Goal: Task Accomplishment & Management: Manage account settings

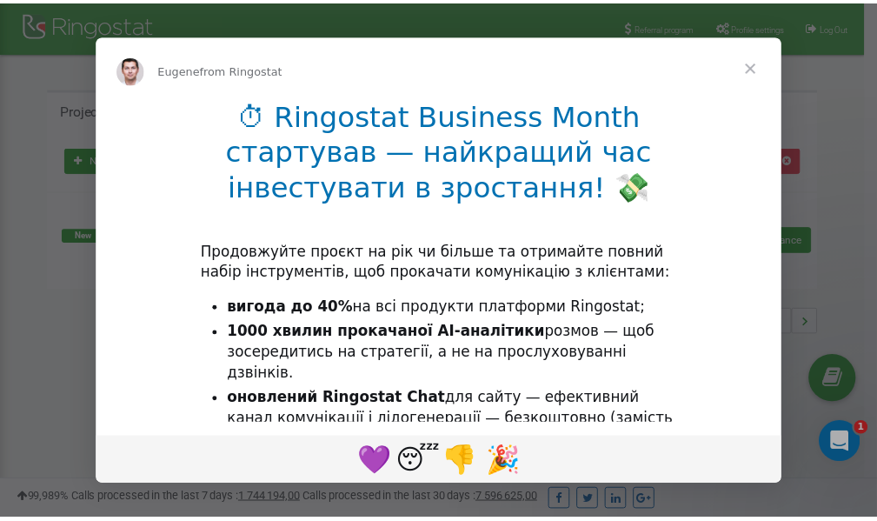
scroll to position [260, 0]
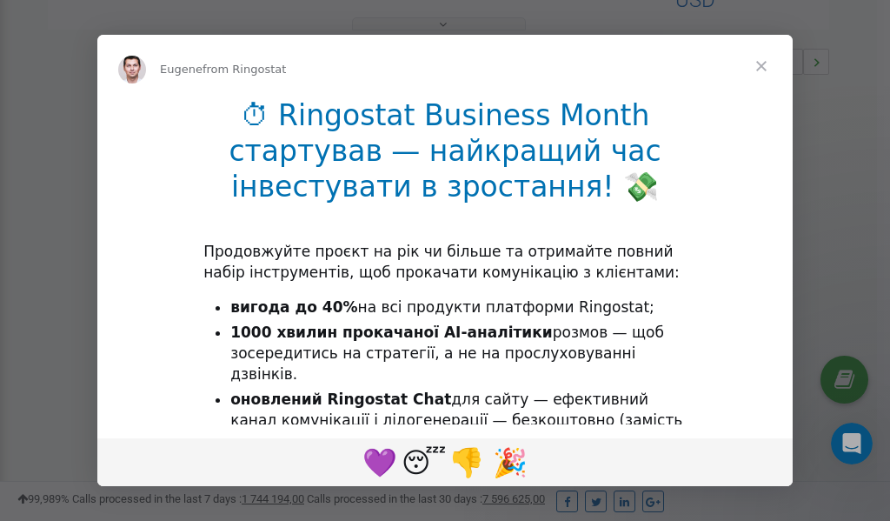
click at [763, 63] on span "Close" at bounding box center [761, 66] width 63 height 63
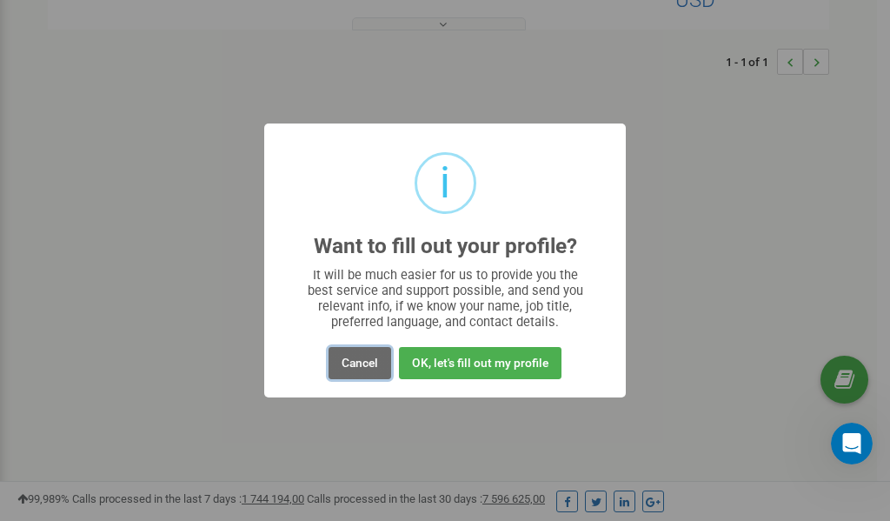
click at [361, 363] on button "Cancel" at bounding box center [360, 363] width 63 height 32
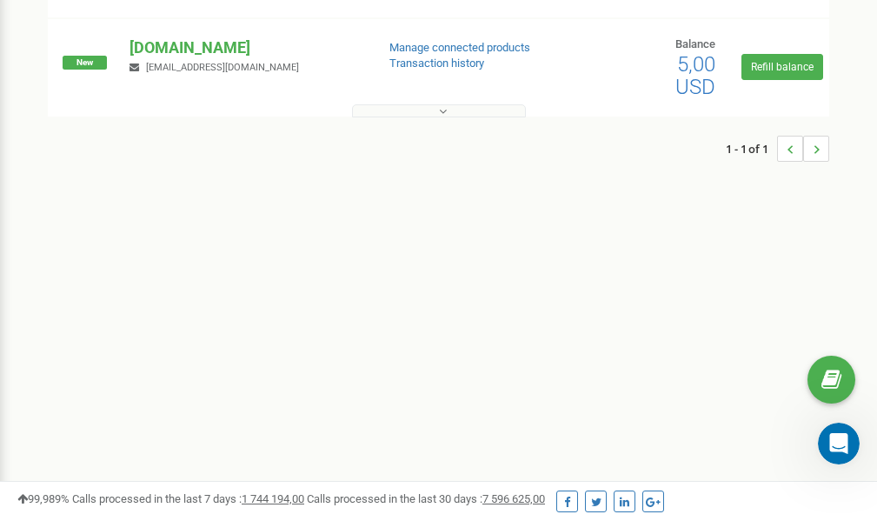
scroll to position [0, 0]
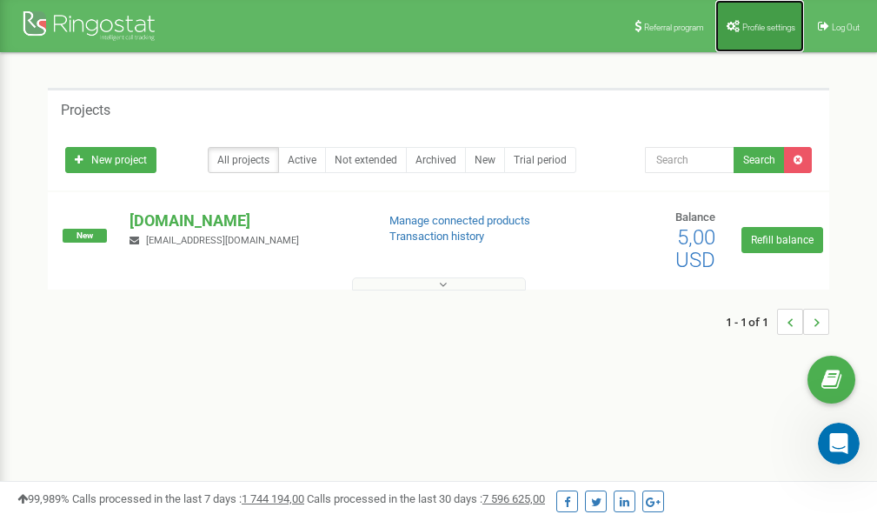
click at [745, 26] on span "Profile settings" at bounding box center [768, 28] width 53 height 10
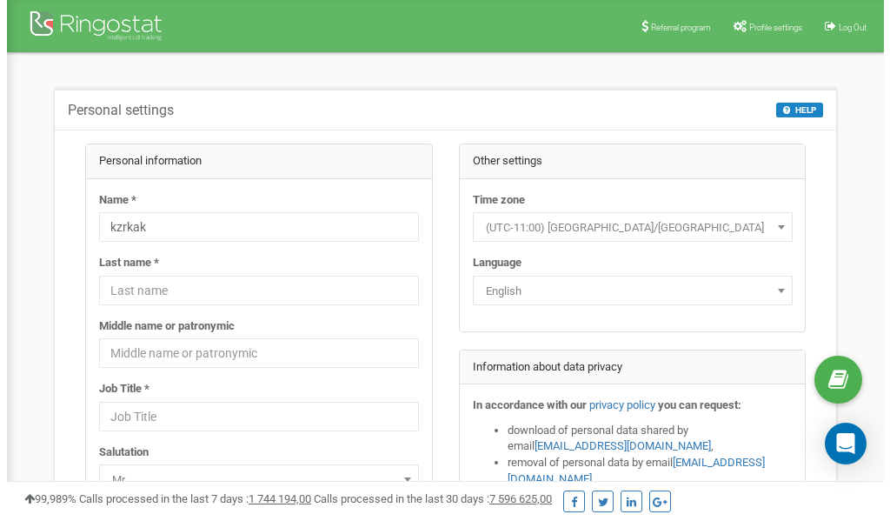
scroll to position [87, 0]
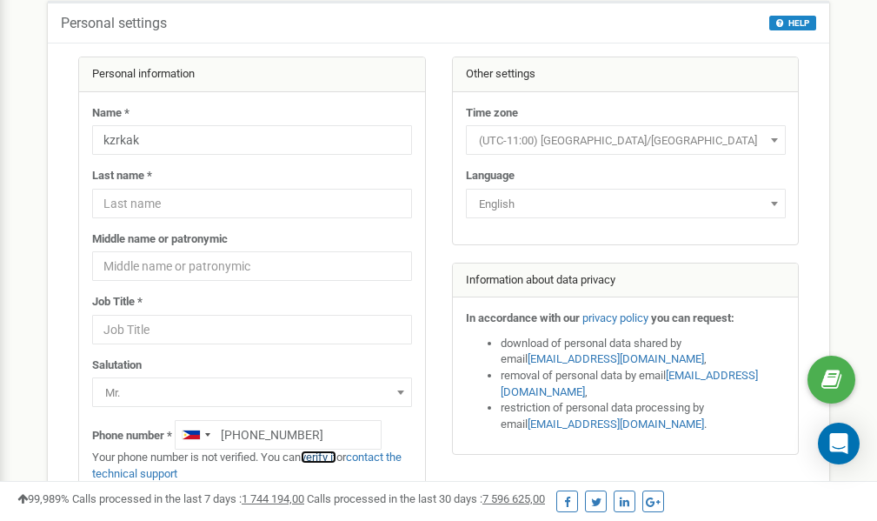
click at [329, 456] on link "verify it" at bounding box center [319, 456] width 36 height 13
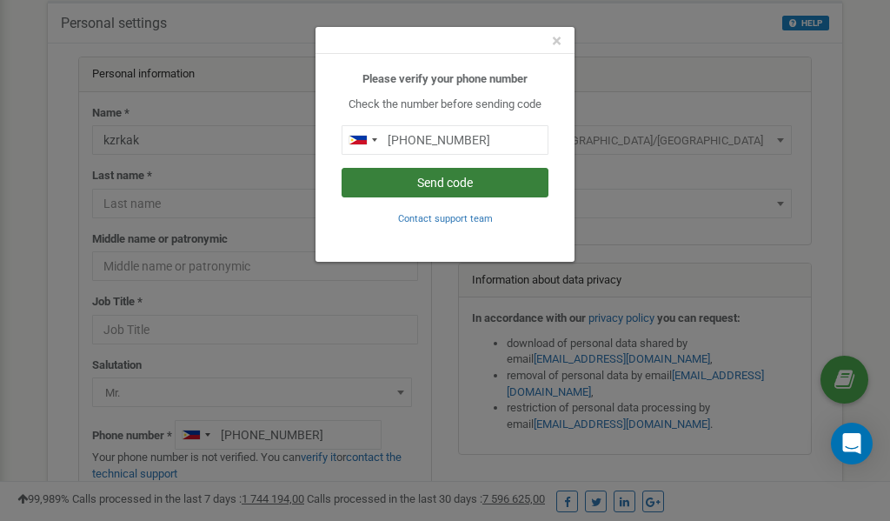
click at [450, 184] on button "Send code" at bounding box center [445, 183] width 207 height 30
